Goal: Task Accomplishment & Management: Complete application form

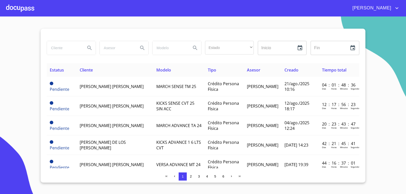
click at [75, 93] on td "Pendiente" at bounding box center [62, 87] width 30 height 20
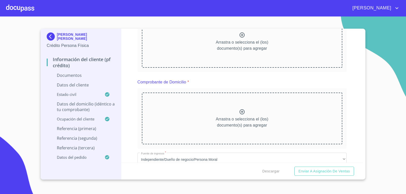
scroll to position [101, 0]
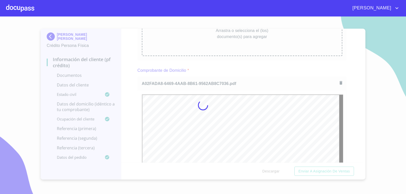
click at [252, 77] on div at bounding box center [203, 105] width 406 height 178
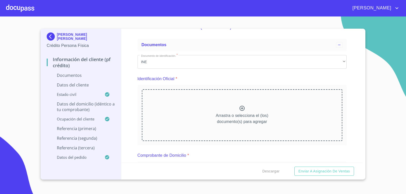
scroll to position [25, 0]
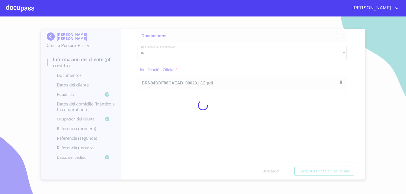
click at [250, 64] on div at bounding box center [203, 105] width 406 height 178
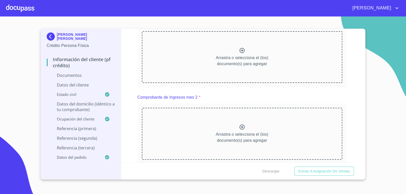
scroll to position [507, 0]
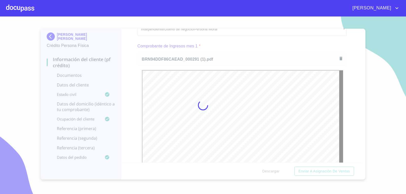
click at [274, 47] on div at bounding box center [203, 105] width 406 height 178
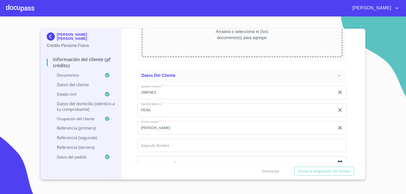
scroll to position [1421, 0]
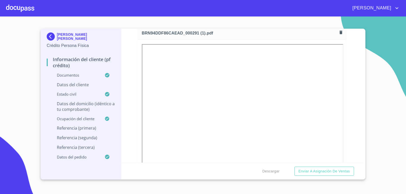
click at [128, 65] on div "Información del cliente (PF crédito) Documentos Documento de identificación.   …" at bounding box center [242, 96] width 242 height 134
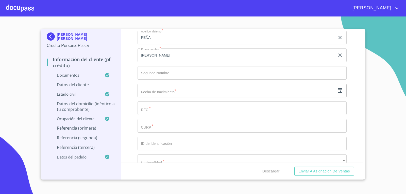
scroll to position [1675, 0]
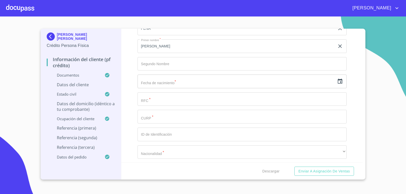
click at [337, 82] on icon "button" at bounding box center [340, 81] width 6 height 6
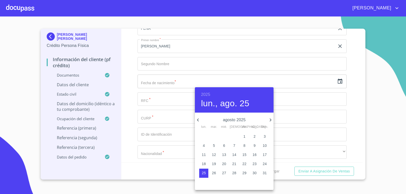
click at [205, 91] on h6 "2025" at bounding box center [205, 94] width 9 height 7
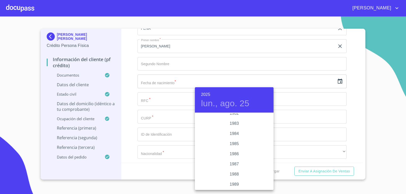
scroll to position [579, 0]
click at [233, 145] on div "1985" at bounding box center [234, 149] width 79 height 10
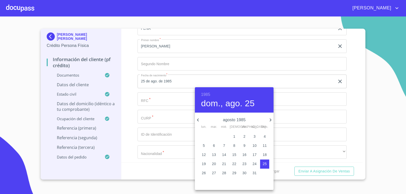
click at [197, 120] on icon "button" at bounding box center [198, 120] width 6 height 6
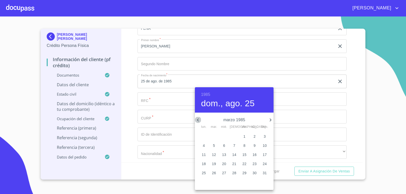
click at [197, 120] on icon "button" at bounding box center [198, 120] width 6 height 6
click at [269, 119] on icon "button" at bounding box center [270, 120] width 6 height 6
click at [255, 145] on p "9" at bounding box center [254, 145] width 2 height 5
type input "9 de mar. de 1985"
click at [166, 98] on div at bounding box center [203, 97] width 406 height 194
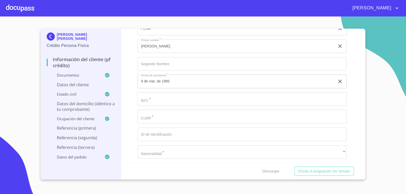
click at [161, 99] on input "Documento de identificación.   *" at bounding box center [242, 99] width 209 height 14
paste input "JIPM8503096X0"
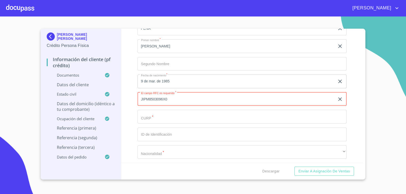
type input "JIPM8503096X0"
click at [157, 119] on input "Documento de identificación.   *" at bounding box center [242, 117] width 209 height 14
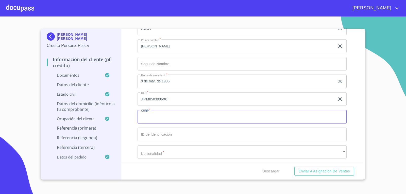
paste input "JIPM8503096X0"
type input "JIPM850309HJCMXG00"
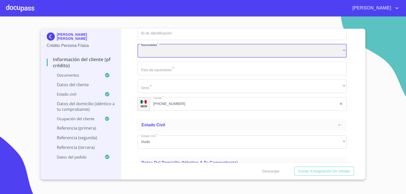
scroll to position [1776, 0]
click at [179, 50] on div "​" at bounding box center [242, 51] width 209 height 14
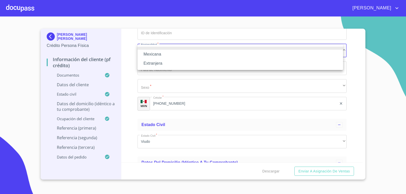
click at [169, 52] on li "Mexicana" at bounding box center [241, 54] width 206 height 9
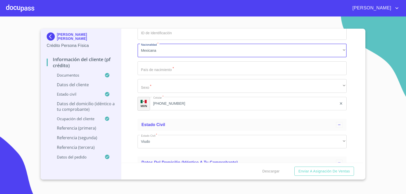
click at [161, 66] on input "Documento de identificación.   *" at bounding box center [242, 68] width 209 height 14
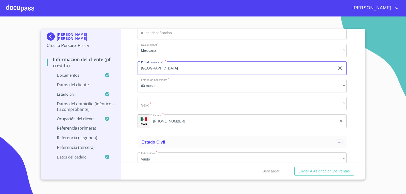
type input "[GEOGRAPHIC_DATA]"
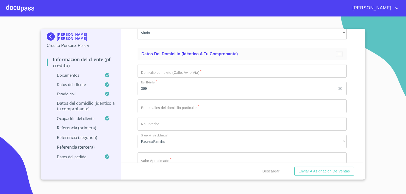
scroll to position [1903, 0]
click at [180, 71] on input "Documento de identificación.   *" at bounding box center [242, 71] width 209 height 14
type input "roca azul"
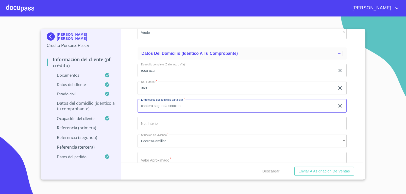
type input "cantera segunda seccion"
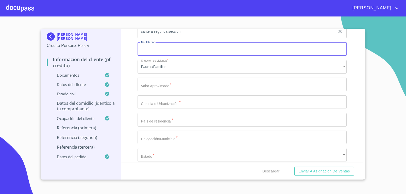
scroll to position [1979, 0]
click at [183, 79] on input "Documento de identificación.   *" at bounding box center [242, 83] width 209 height 14
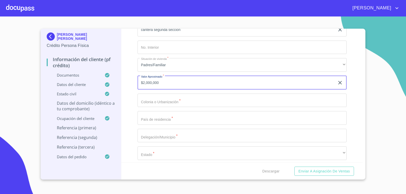
type input "$2,000,000"
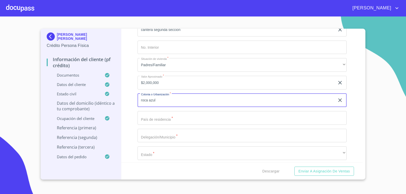
type input "roca azul"
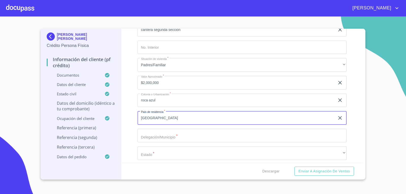
type input "[GEOGRAPHIC_DATA]"
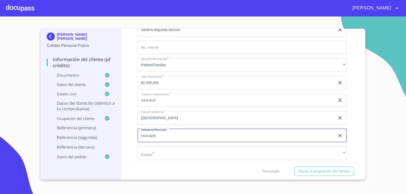
type input "roca azul"
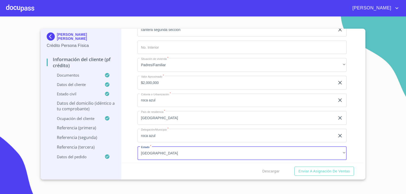
scroll to position [2054, 0]
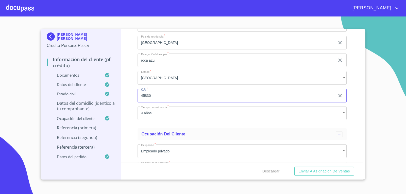
type input "45830"
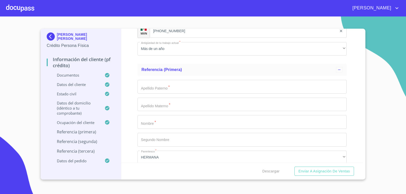
scroll to position [2511, 0]
click at [188, 91] on input "Documento de identificación.   *" at bounding box center [242, 86] width 209 height 14
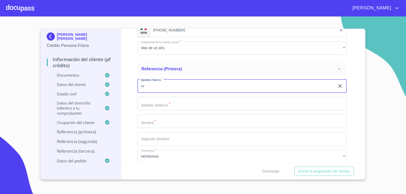
type input "r"
type input "[PERSON_NAME]"
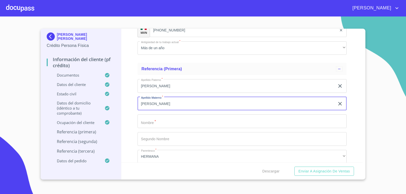
type input "[PERSON_NAME]"
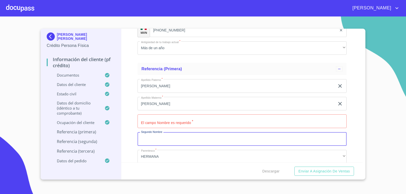
click at [196, 122] on input "Documento de identificación.   *" at bounding box center [242, 121] width 209 height 14
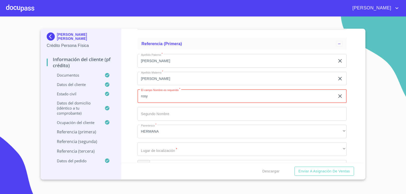
scroll to position [2587, 0]
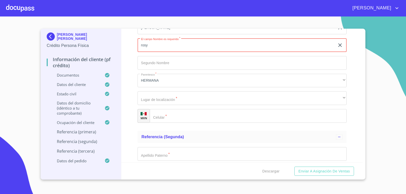
type input "rosy"
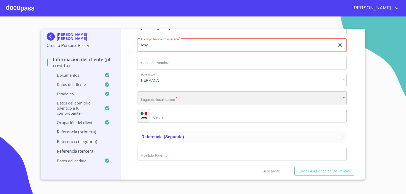
click at [162, 98] on div "​" at bounding box center [242, 98] width 209 height 14
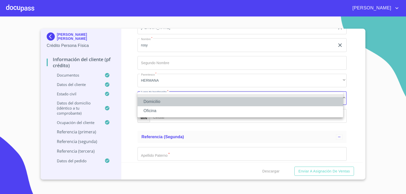
click at [160, 98] on li "Domicilio" at bounding box center [241, 101] width 206 height 9
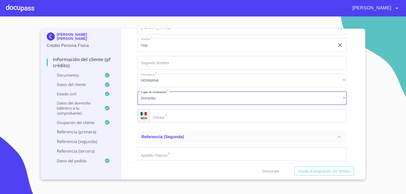
click at [188, 113] on input "Documento de identificación.   *" at bounding box center [248, 116] width 197 height 14
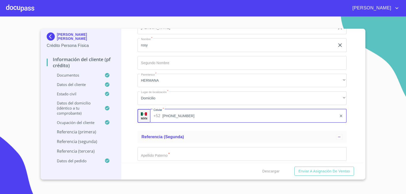
type input "[PHONE_NUMBER]"
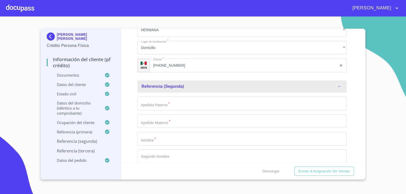
scroll to position [2638, 0]
click at [160, 138] on input "Documento de identificación.   *" at bounding box center [242, 139] width 209 height 14
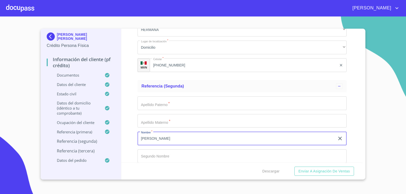
type input "[PERSON_NAME]"
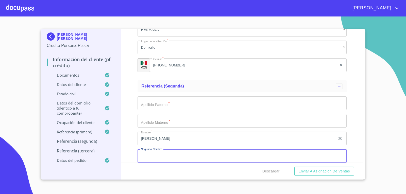
scroll to position [2639, 0]
click at [164, 104] on input "Documento de identificación.   *" at bounding box center [242, 103] width 209 height 14
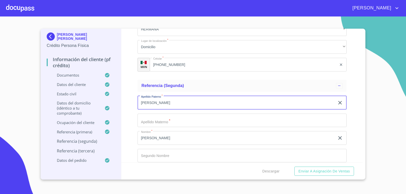
type input "[PERSON_NAME]"
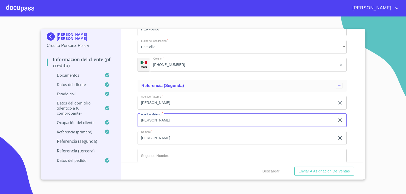
type input "[PERSON_NAME]"
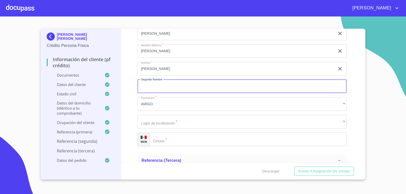
scroll to position [2715, 0]
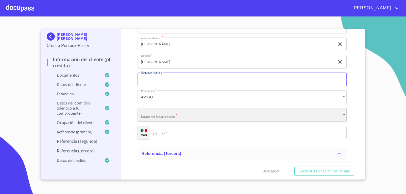
click at [157, 113] on div "​" at bounding box center [242, 115] width 209 height 14
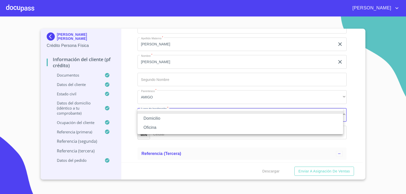
click at [156, 113] on li at bounding box center [241, 112] width 206 height 3
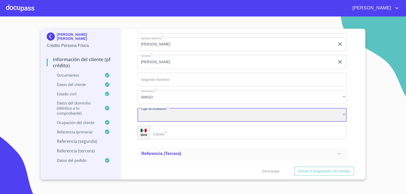
click at [155, 114] on div "​" at bounding box center [242, 115] width 209 height 14
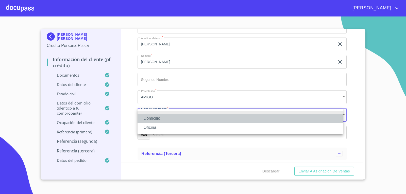
click at [154, 116] on li "Domicilio" at bounding box center [241, 118] width 206 height 9
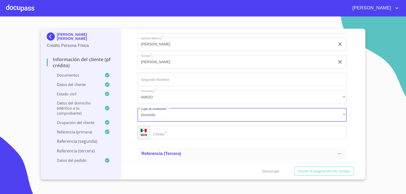
click at [165, 130] on input "Documento de identificación.   *" at bounding box center [248, 133] width 197 height 14
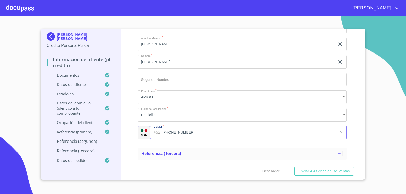
type input "[PHONE_NUMBER]"
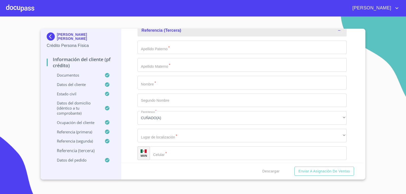
scroll to position [2842, 0]
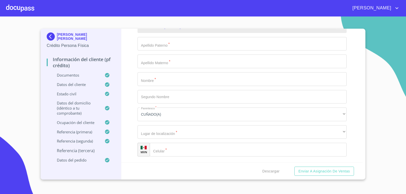
click at [179, 76] on input "Documento de identificación.   *" at bounding box center [242, 79] width 209 height 14
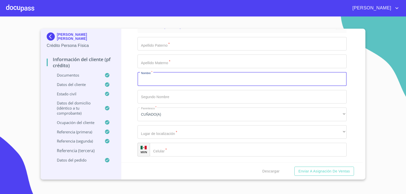
type input "g"
type input "[PERSON_NAME]"
click at [188, 44] on input "Documento de identificación.   *" at bounding box center [242, 44] width 209 height 14
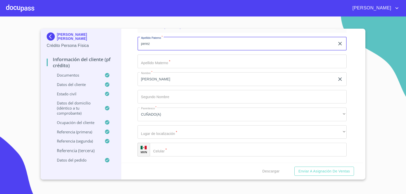
type input "perez"
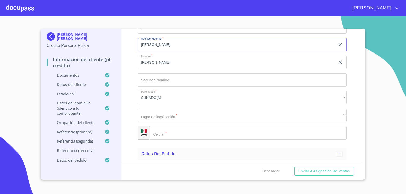
scroll to position [2867, 0]
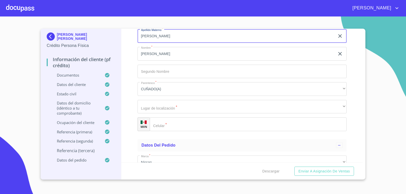
type input "[PERSON_NAME]"
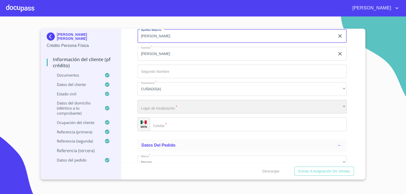
click at [175, 106] on div "​" at bounding box center [242, 107] width 209 height 14
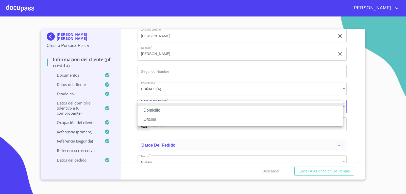
click at [168, 108] on li "Domicilio" at bounding box center [241, 110] width 206 height 9
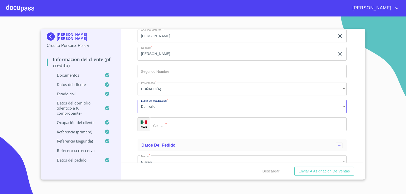
click at [172, 123] on input "Documento de identificación.   *" at bounding box center [248, 124] width 197 height 14
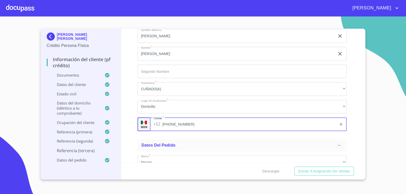
type input "[PHONE_NUMBER]"
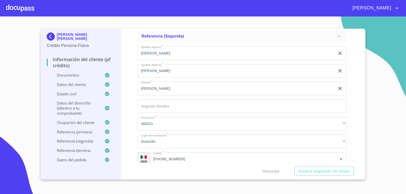
scroll to position [2671, 0]
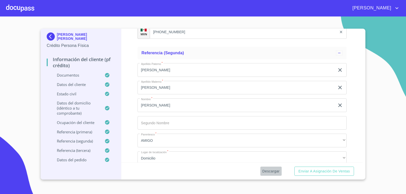
click at [273, 175] on button "Descargar" at bounding box center [270, 171] width 21 height 9
click at [305, 169] on span "Enviar a Asignación de Ventas" at bounding box center [324, 171] width 52 height 6
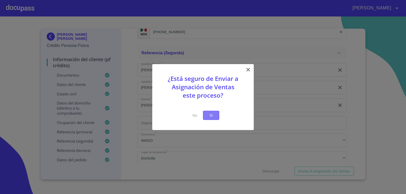
click at [213, 119] on button "Si" at bounding box center [211, 115] width 16 height 9
click at [208, 119] on button "Si" at bounding box center [211, 115] width 16 height 9
